Goal: Transaction & Acquisition: Obtain resource

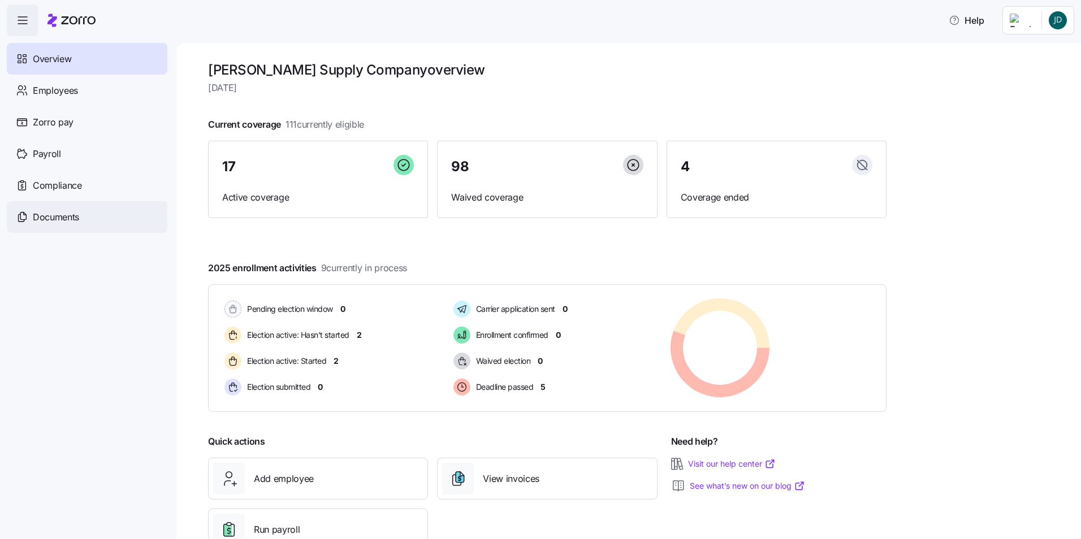
click at [79, 222] on span "Documents" at bounding box center [56, 217] width 46 height 14
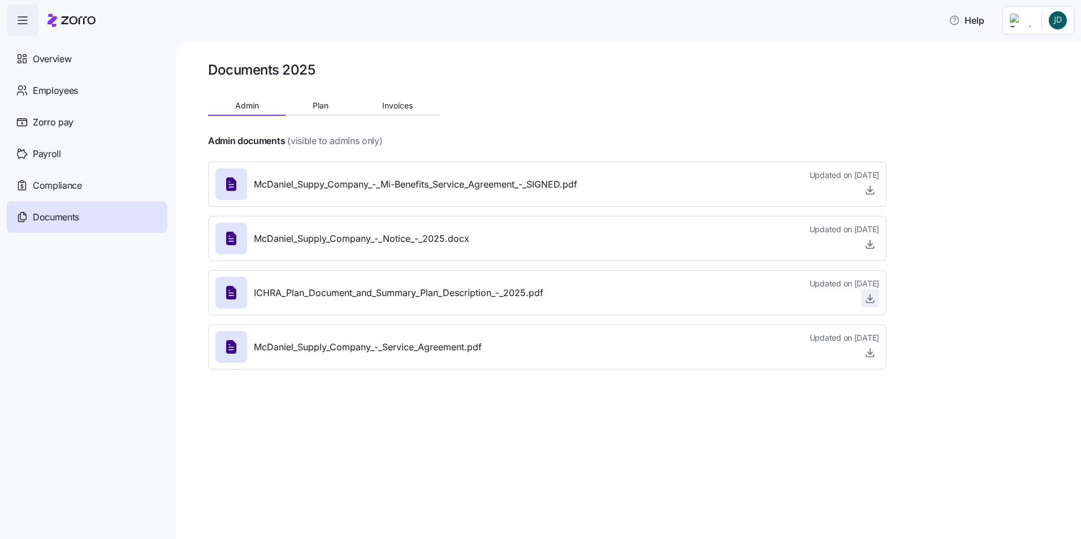
click at [865, 297] on icon "button" at bounding box center [869, 298] width 11 height 11
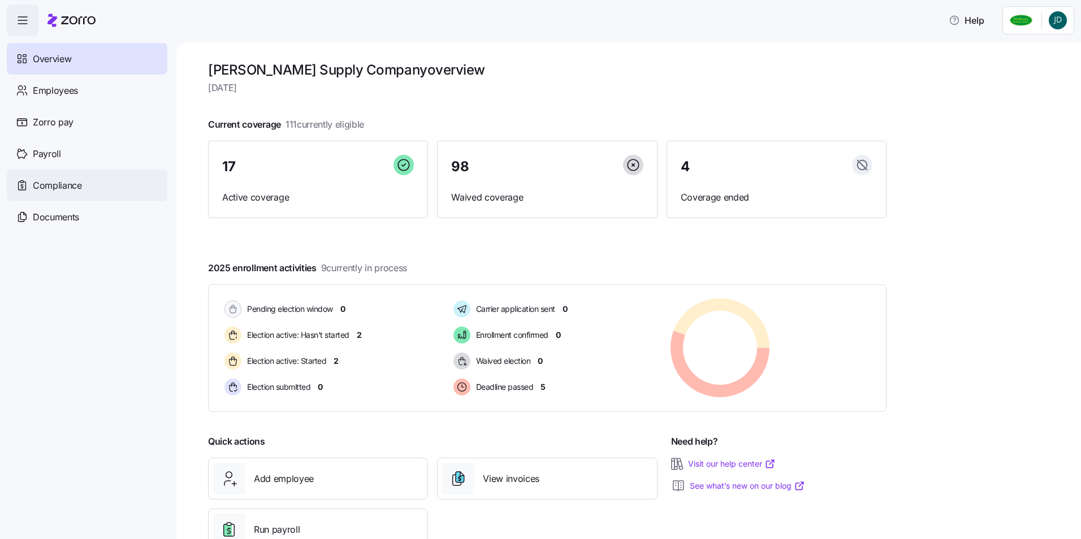
click at [115, 190] on div "Compliance" at bounding box center [87, 186] width 161 height 32
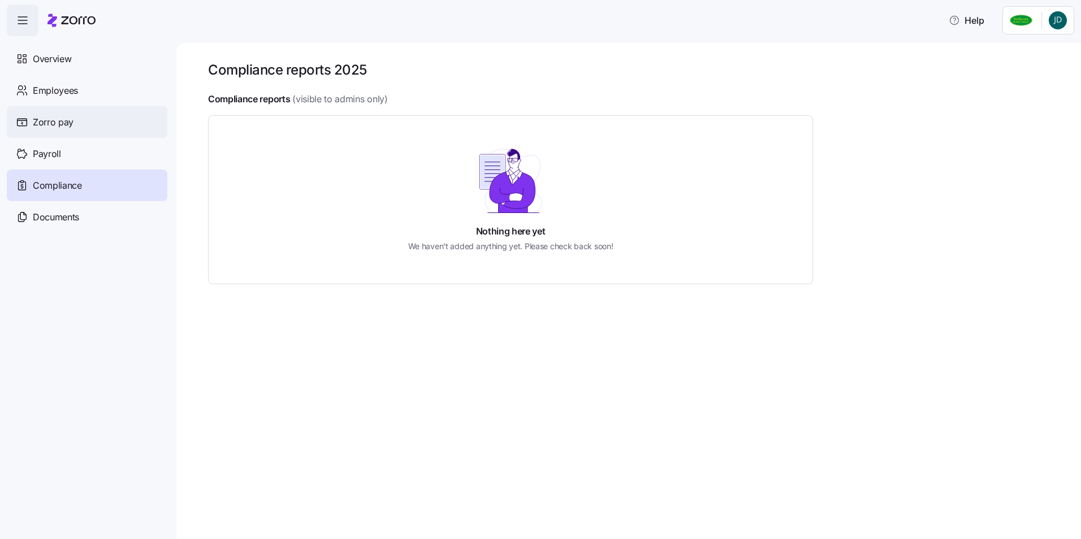
click at [85, 124] on div "Zorro pay" at bounding box center [87, 122] width 161 height 32
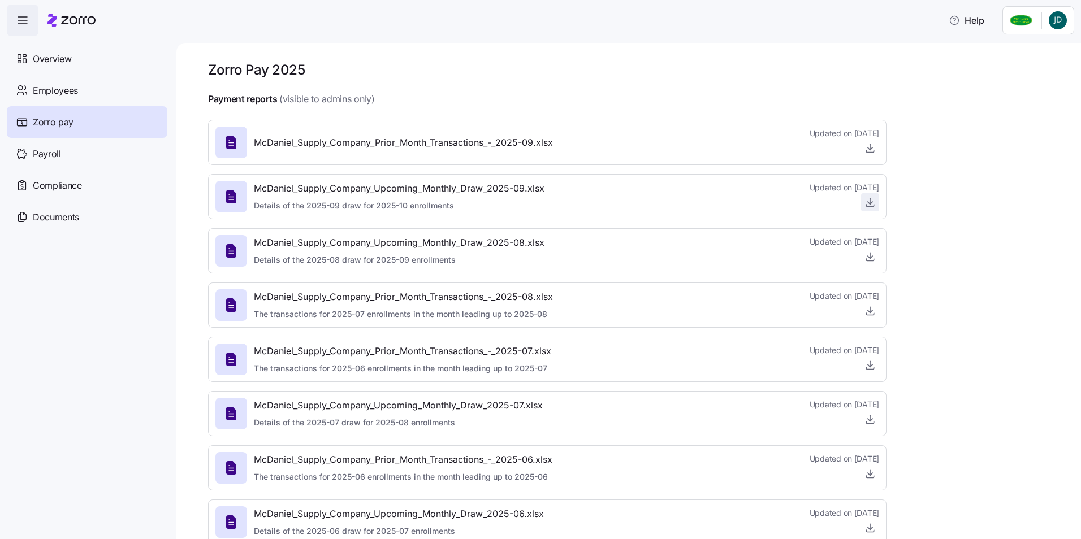
click at [872, 203] on icon "button" at bounding box center [869, 202] width 11 height 11
click at [82, 148] on div "Payroll" at bounding box center [87, 154] width 161 height 32
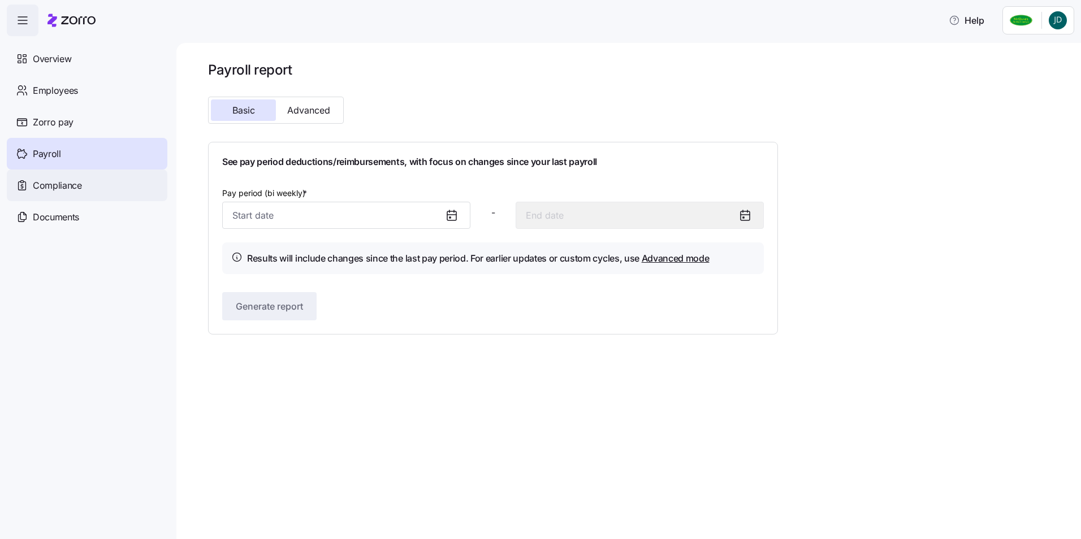
click at [82, 194] on div "Compliance" at bounding box center [87, 186] width 161 height 32
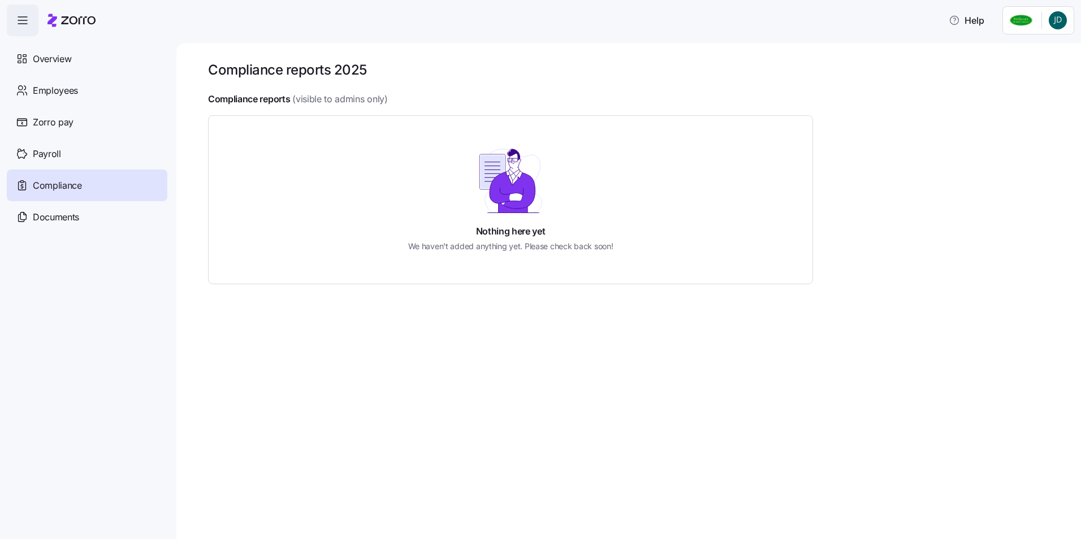
click at [84, 220] on div "Documents" at bounding box center [87, 217] width 161 height 32
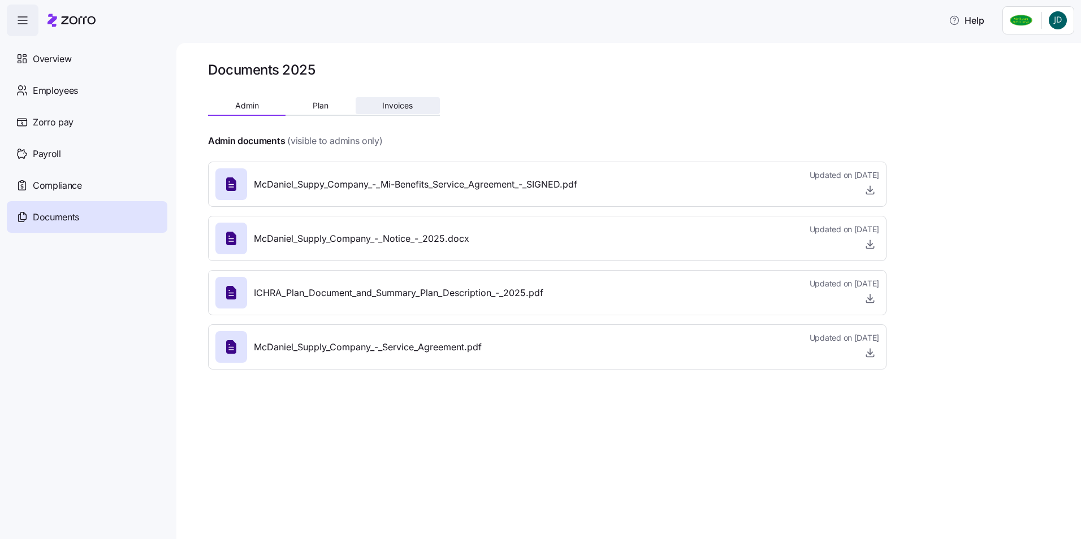
click at [392, 112] on button "Invoices" at bounding box center [398, 105] width 84 height 17
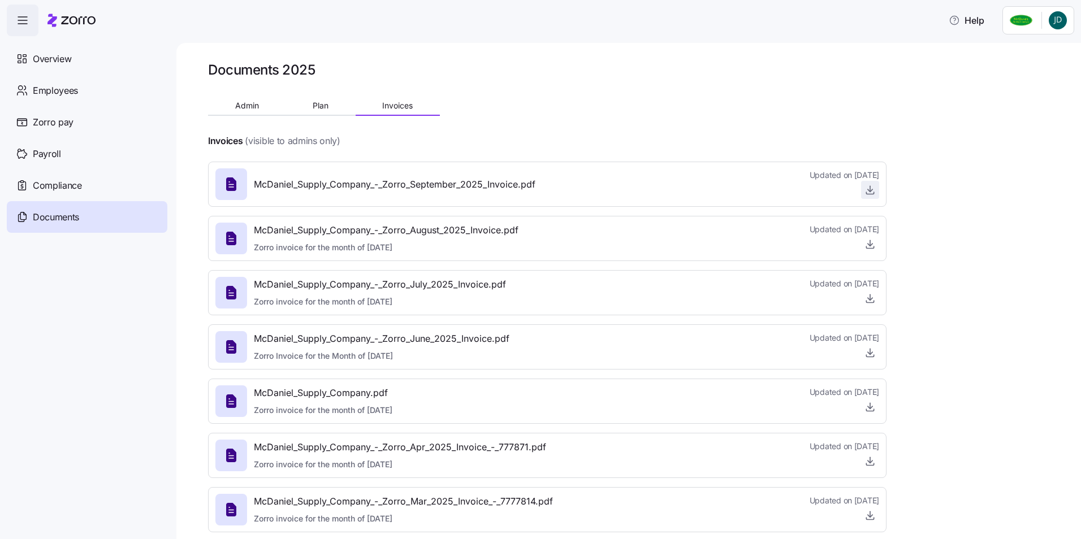
click at [868, 191] on icon "button" at bounding box center [870, 190] width 5 height 2
click at [335, 108] on button "Plan" at bounding box center [320, 105] width 70 height 17
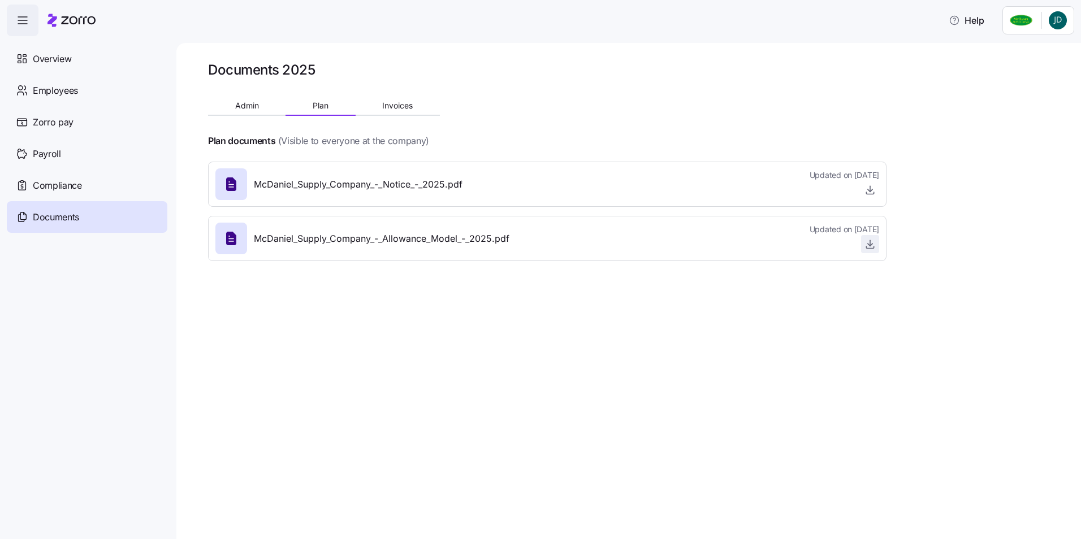
click at [868, 247] on icon "button" at bounding box center [869, 244] width 11 height 11
click at [871, 245] on icon "button" at bounding box center [869, 244] width 11 height 11
click at [864, 189] on icon "button" at bounding box center [869, 189] width 11 height 11
click at [391, 100] on button "Invoices" at bounding box center [398, 105] width 84 height 17
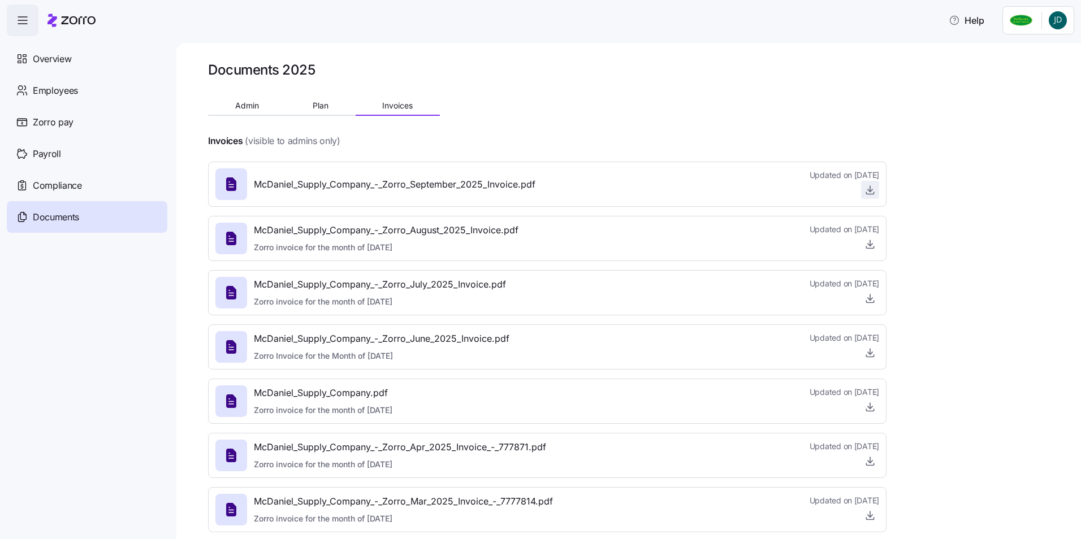
click at [866, 188] on icon "button" at bounding box center [869, 189] width 11 height 11
click at [82, 61] on div "Overview" at bounding box center [87, 59] width 161 height 32
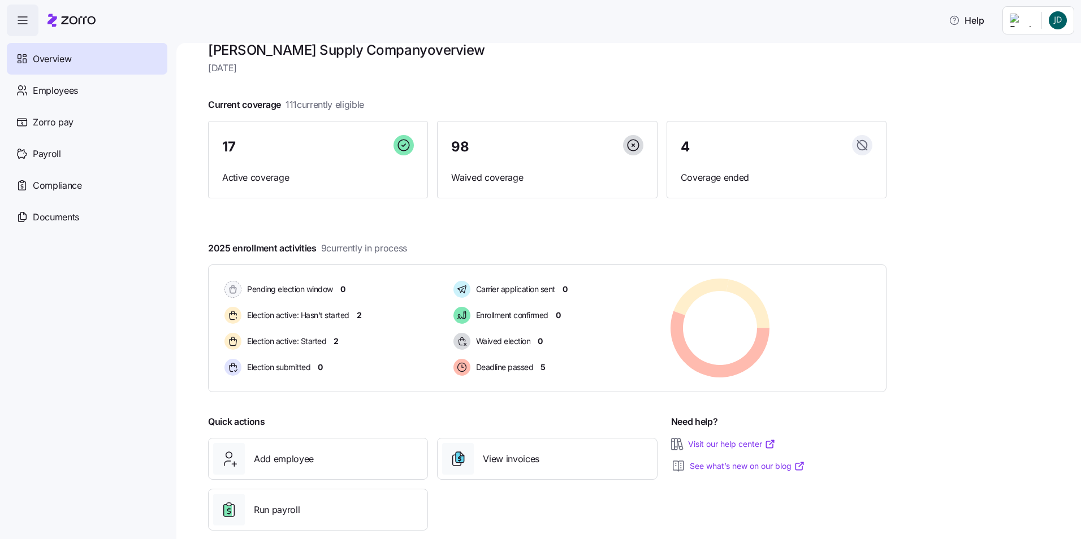
scroll to position [38, 0]
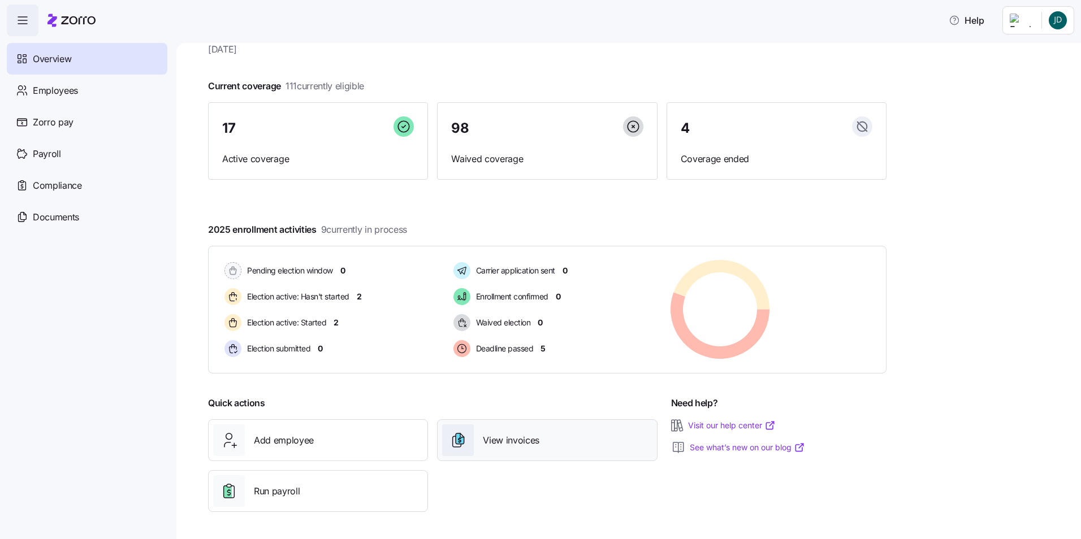
click at [547, 434] on div "View invoices" at bounding box center [547, 440] width 210 height 32
